Goal: Find specific page/section: Find specific page/section

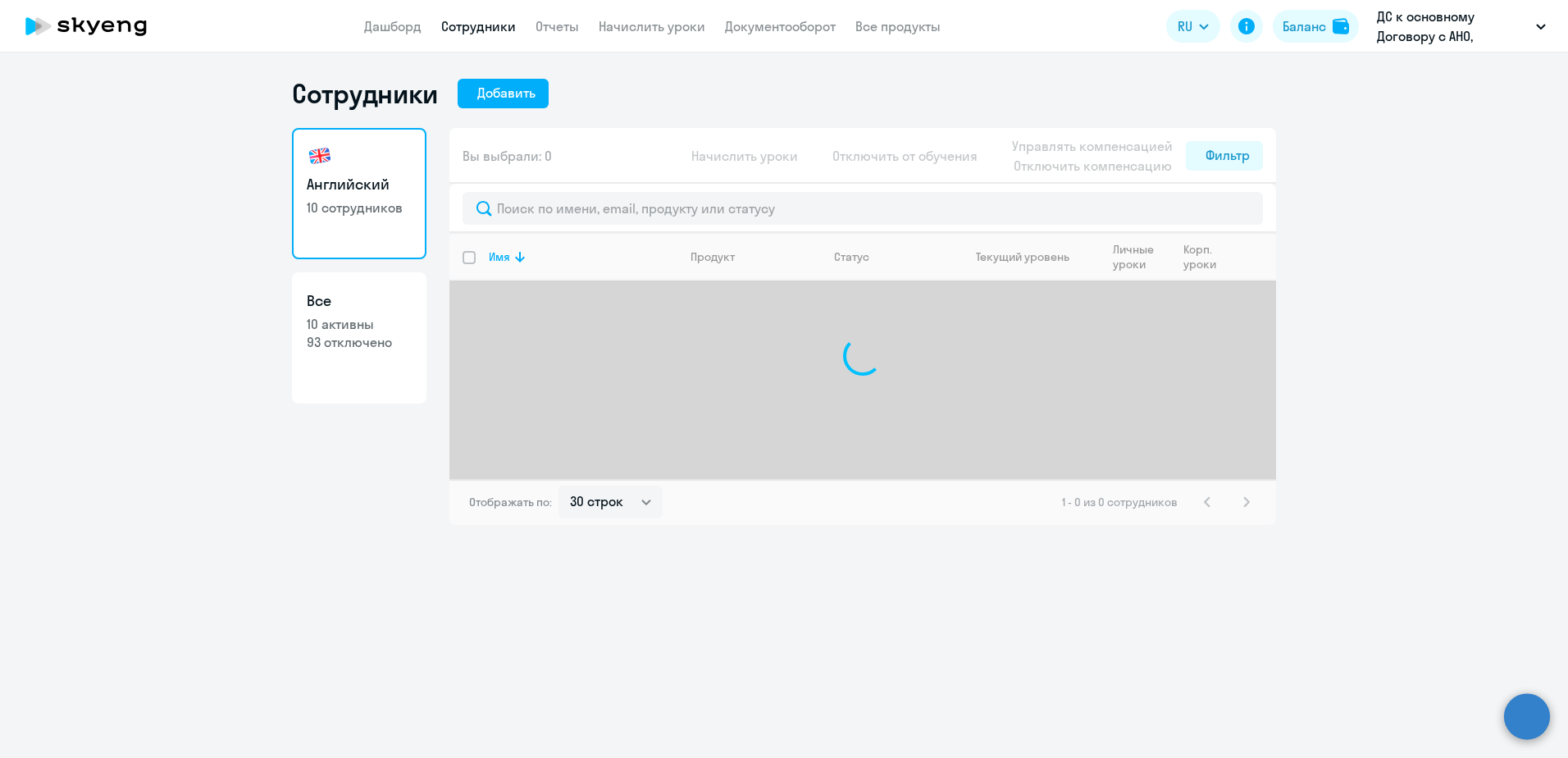
select select "30"
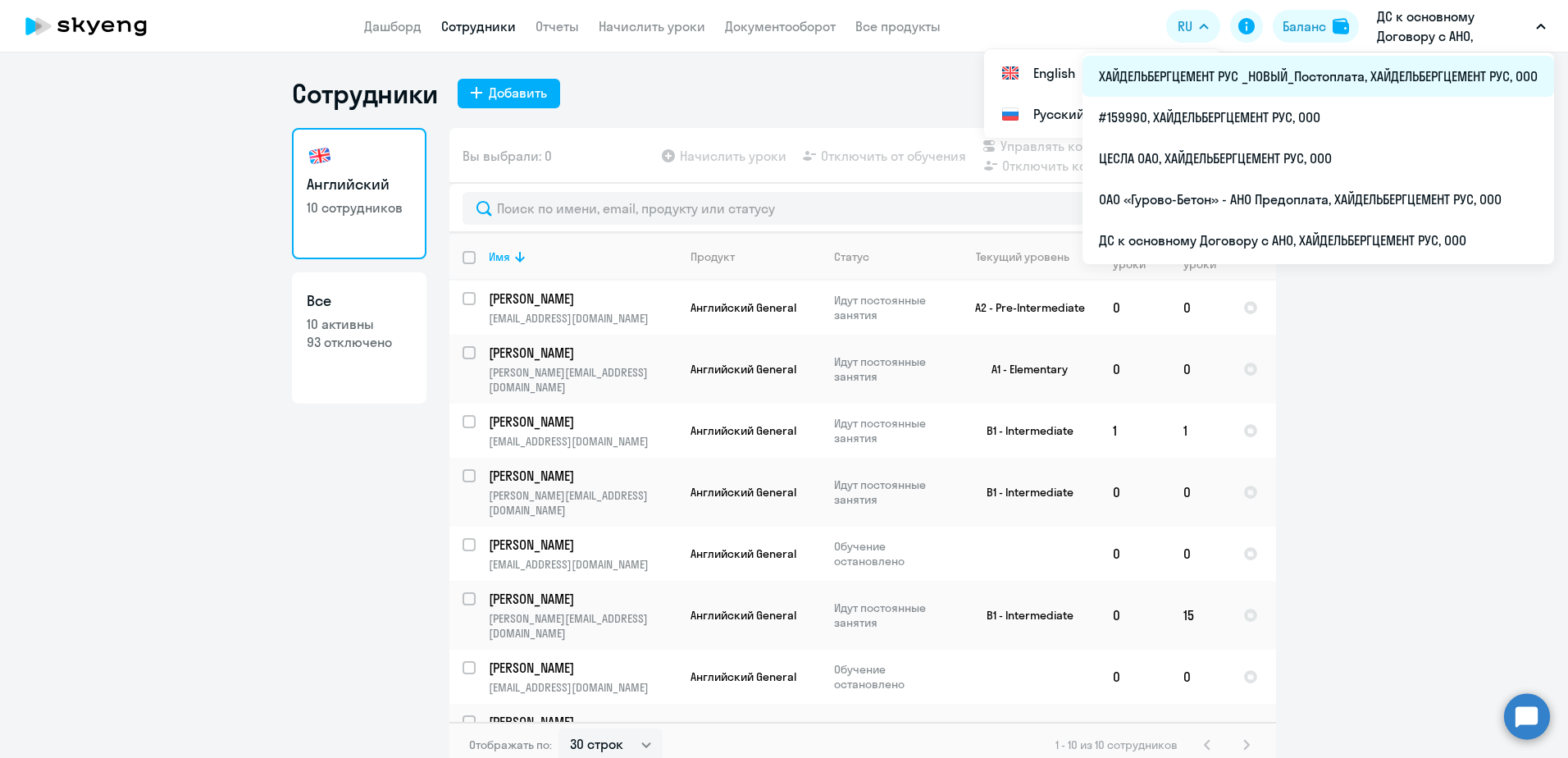
click at [1363, 80] on li "ХАЙДЕЛЬБЕРГЦЕМЕНТ РУС _НОВЫЙ_Постоплата, ХАЙДЕЛЬБЕРГЦЕМЕНТ РУС, ООО" at bounding box center [1317, 76] width 471 height 41
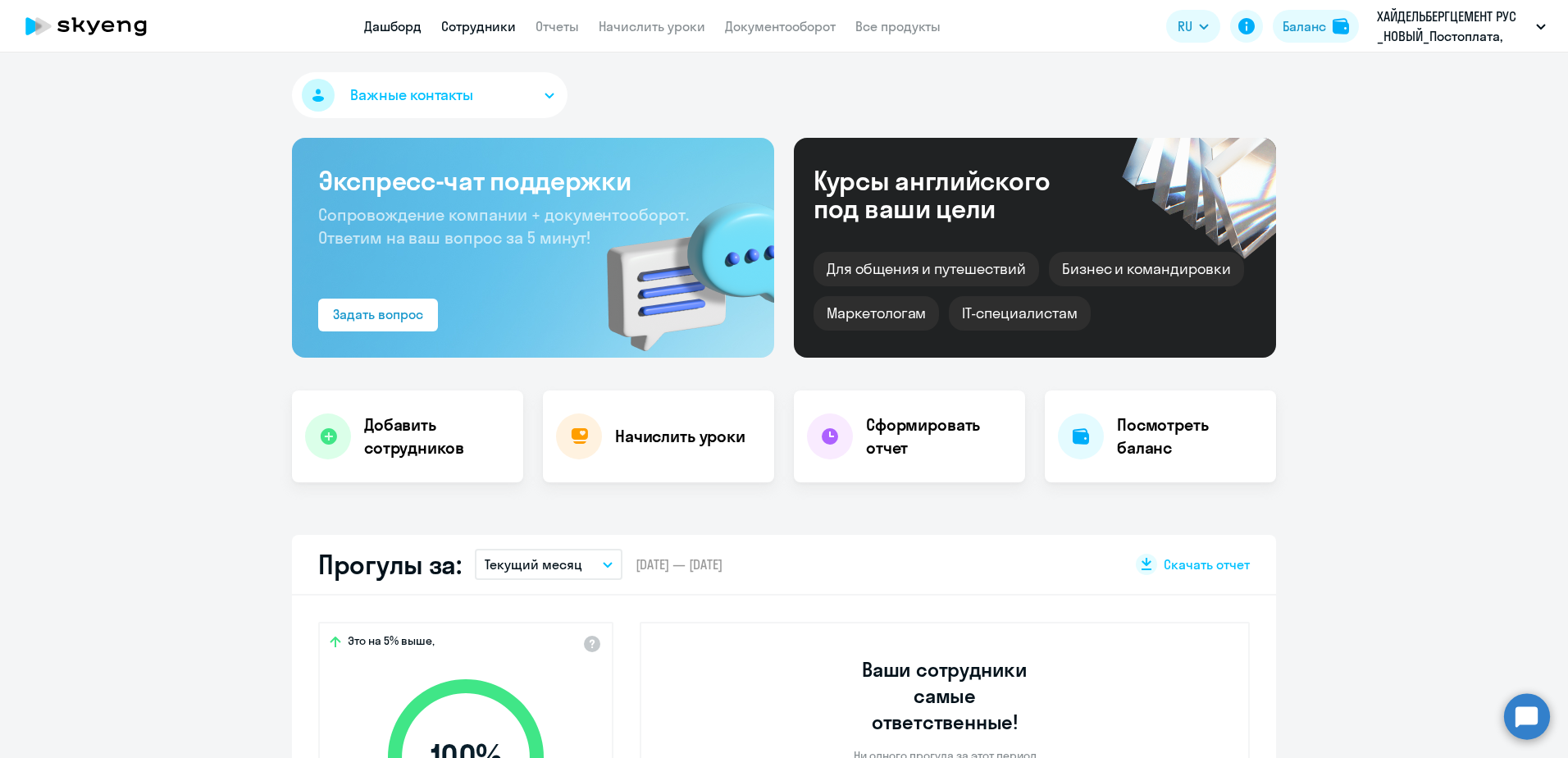
click at [457, 18] on link "Сотрудники" at bounding box center [478, 26] width 74 height 17
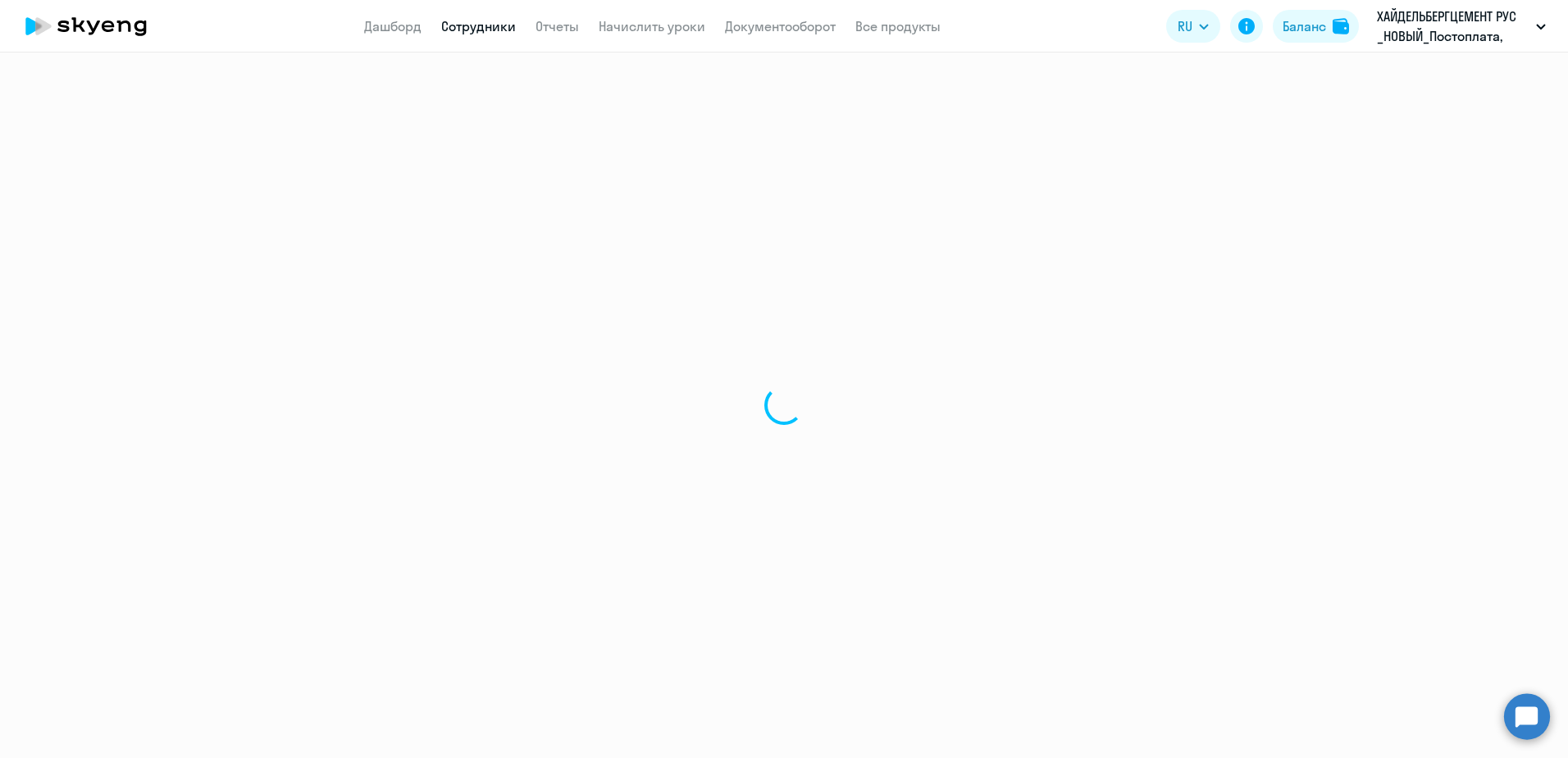
select select "30"
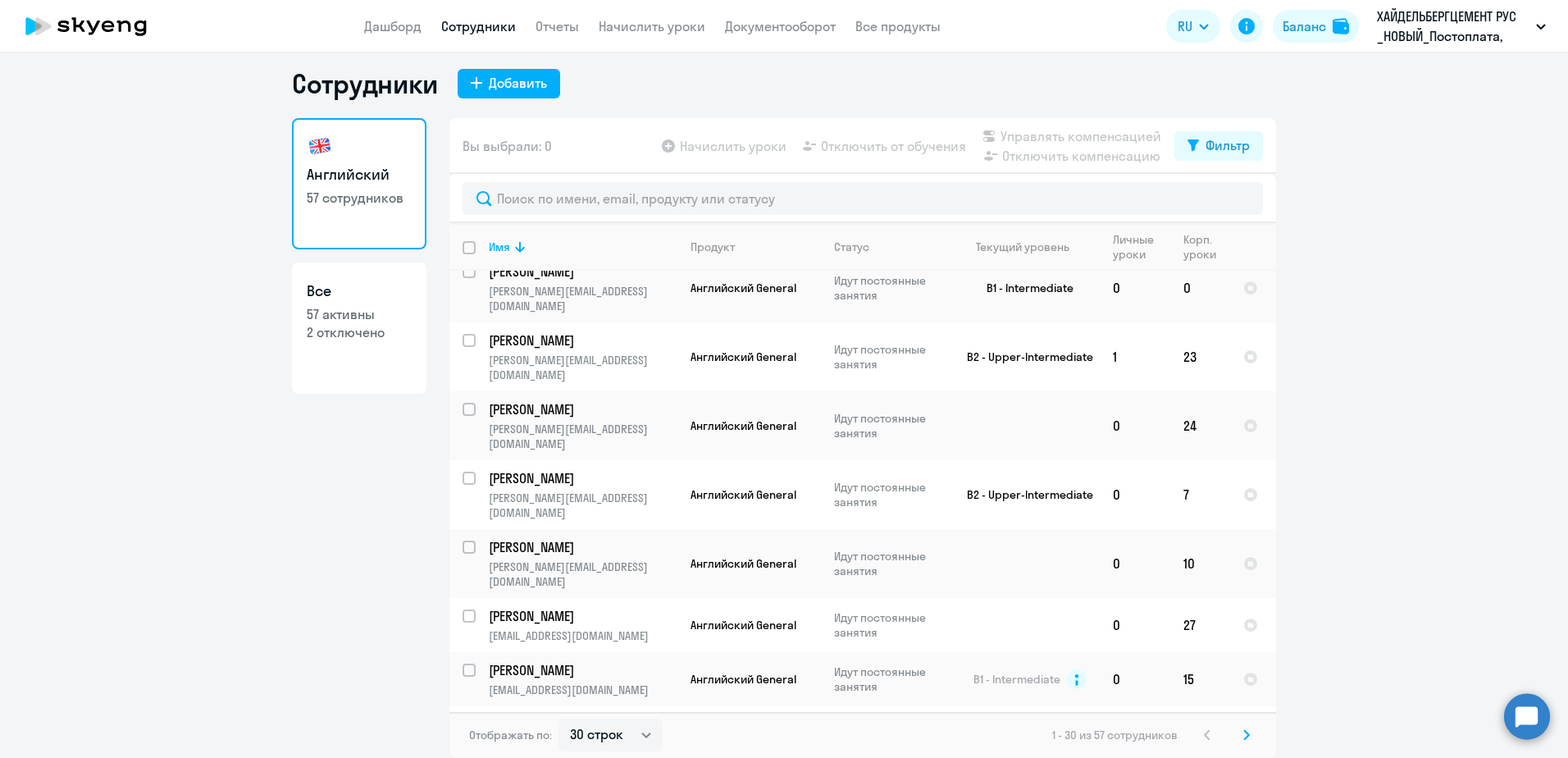
scroll to position [328, 0]
